Goal: Information Seeking & Learning: Learn about a topic

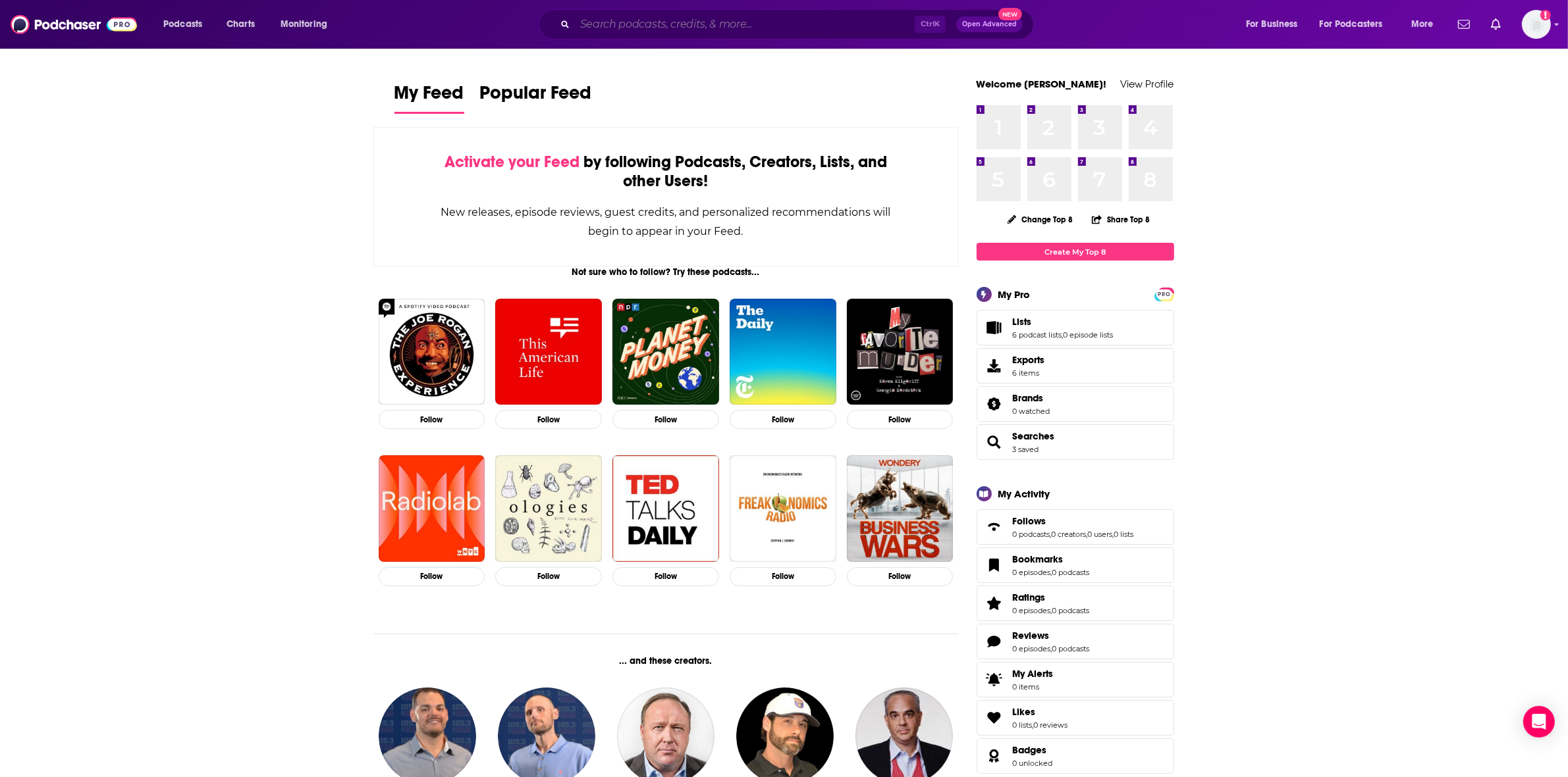
click at [626, 23] on input "Search podcasts, credits, & more..." at bounding box center [745, 24] width 340 height 21
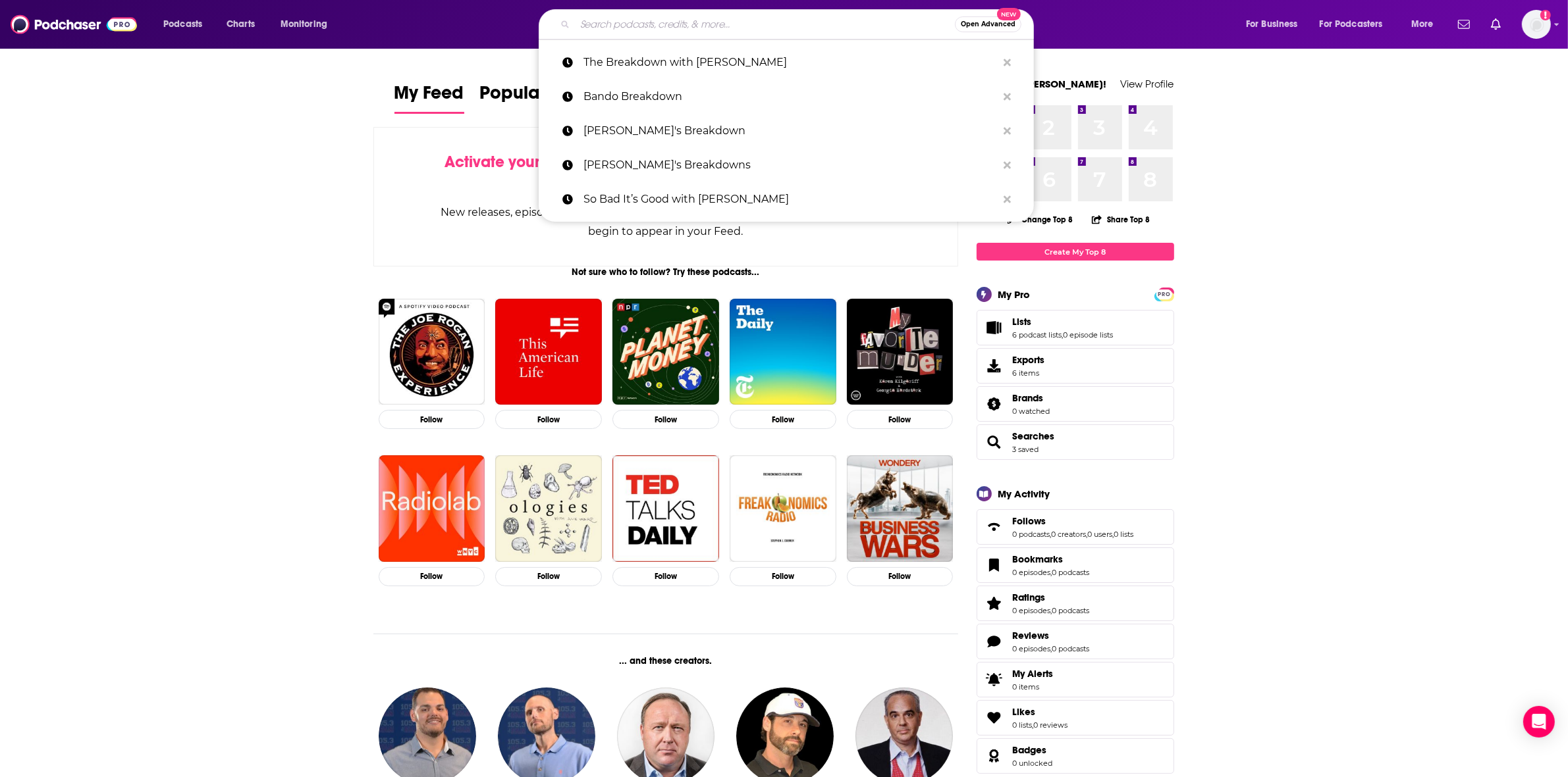
paste input "Sliced Bread"
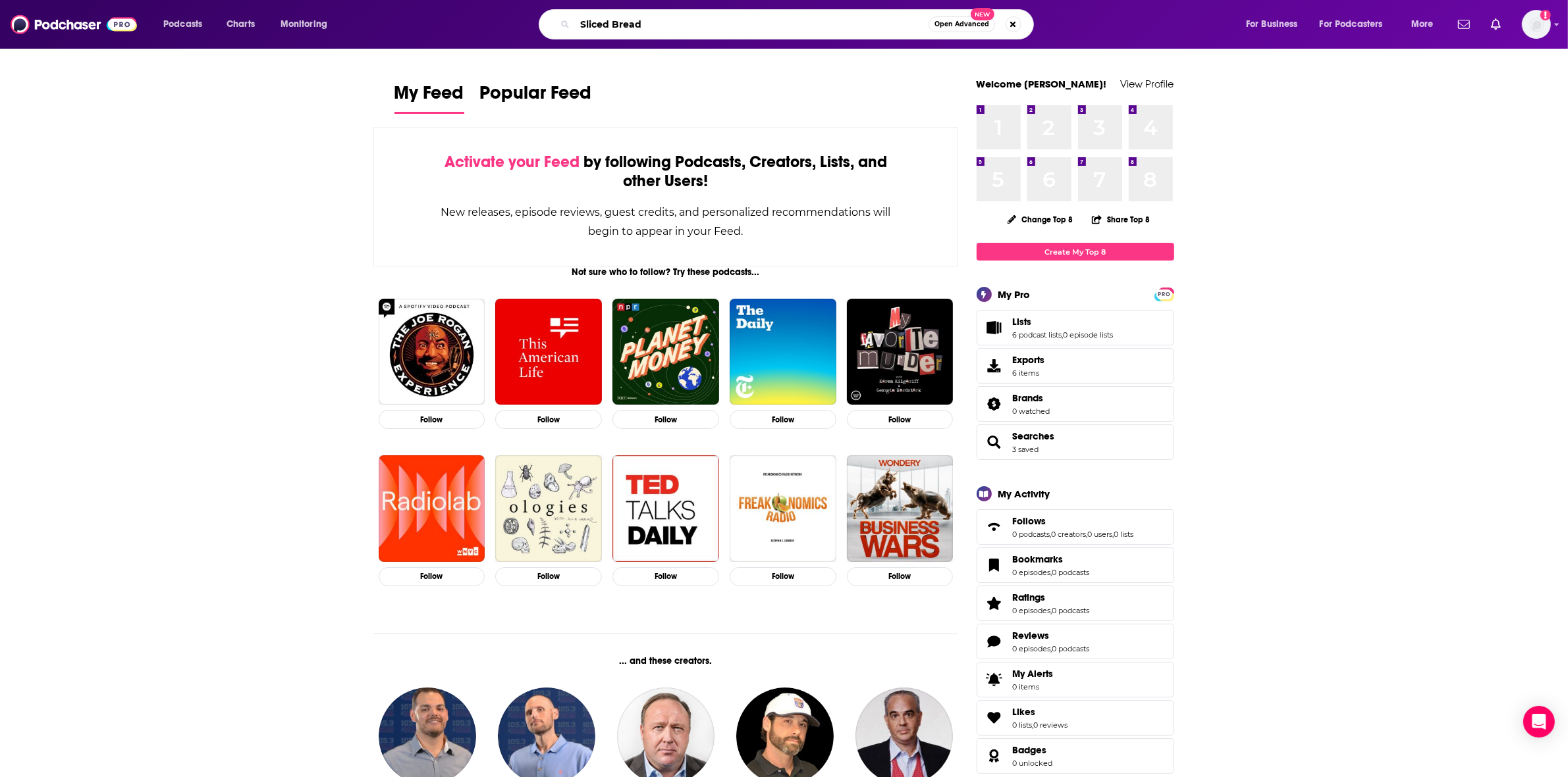
type input "Sliced Bread"
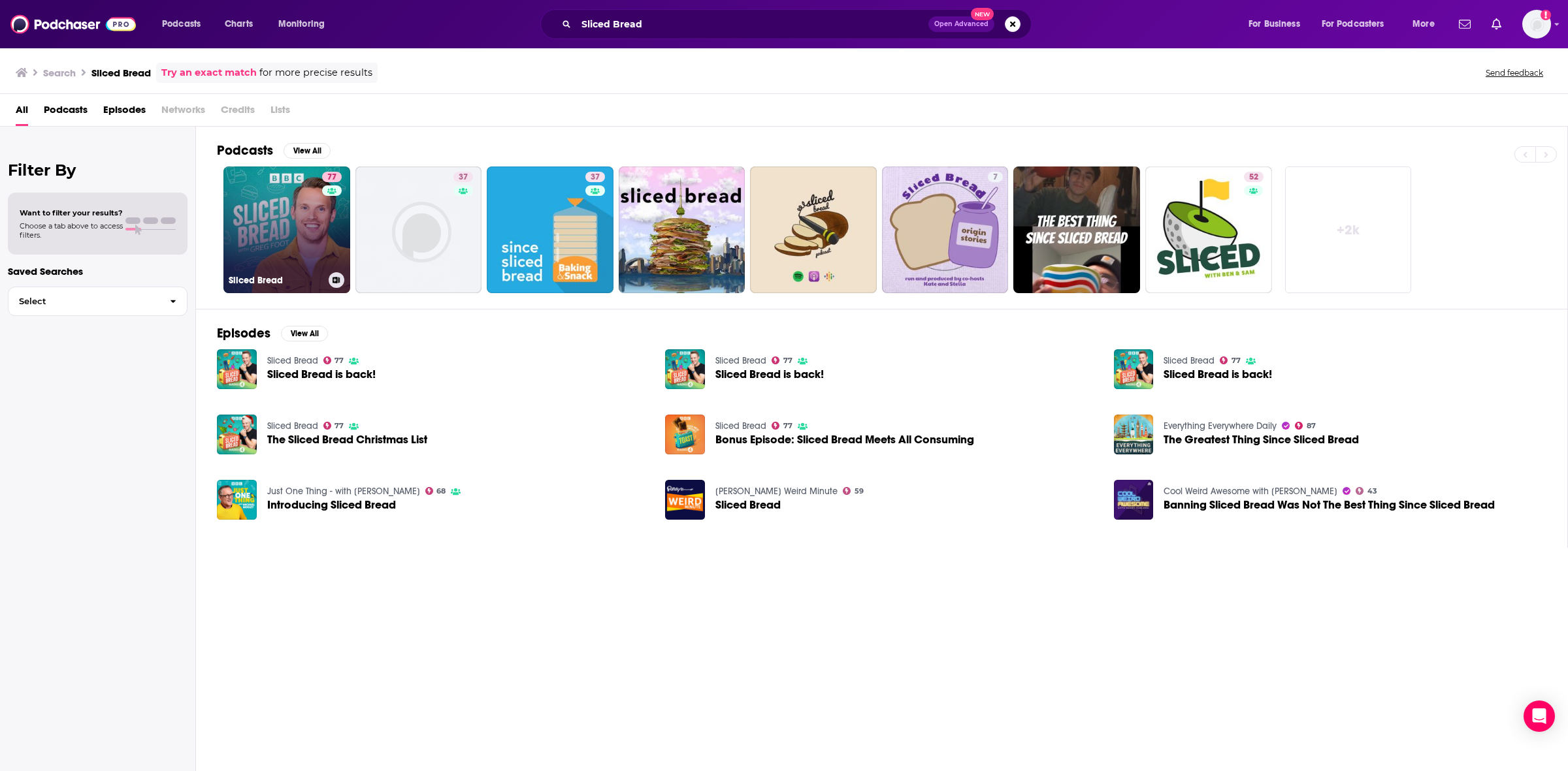
click at [325, 228] on div "77" at bounding box center [333, 222] width 23 height 100
